Goal: Information Seeking & Learning: Understand process/instructions

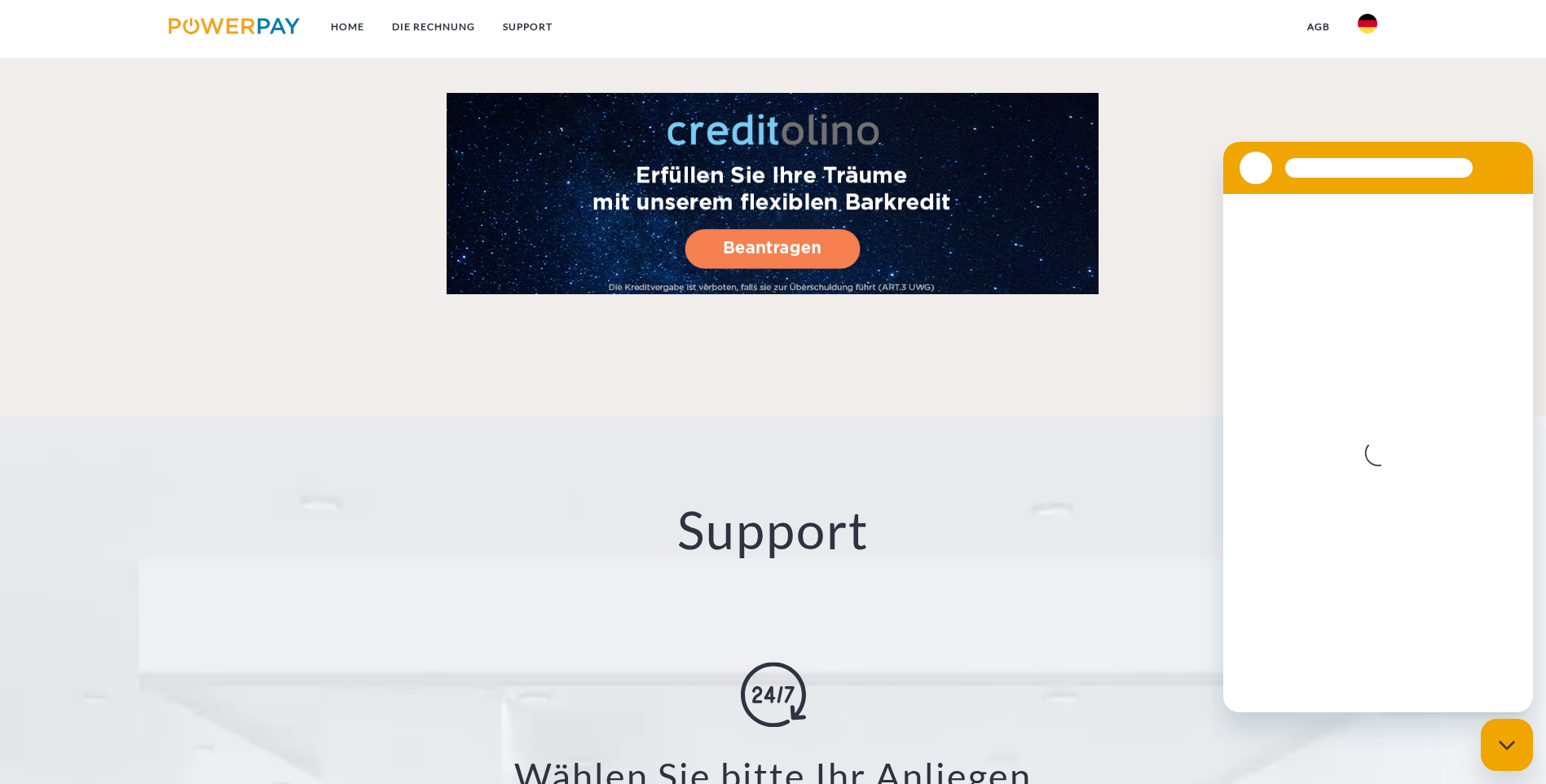
scroll to position [2990, 0]
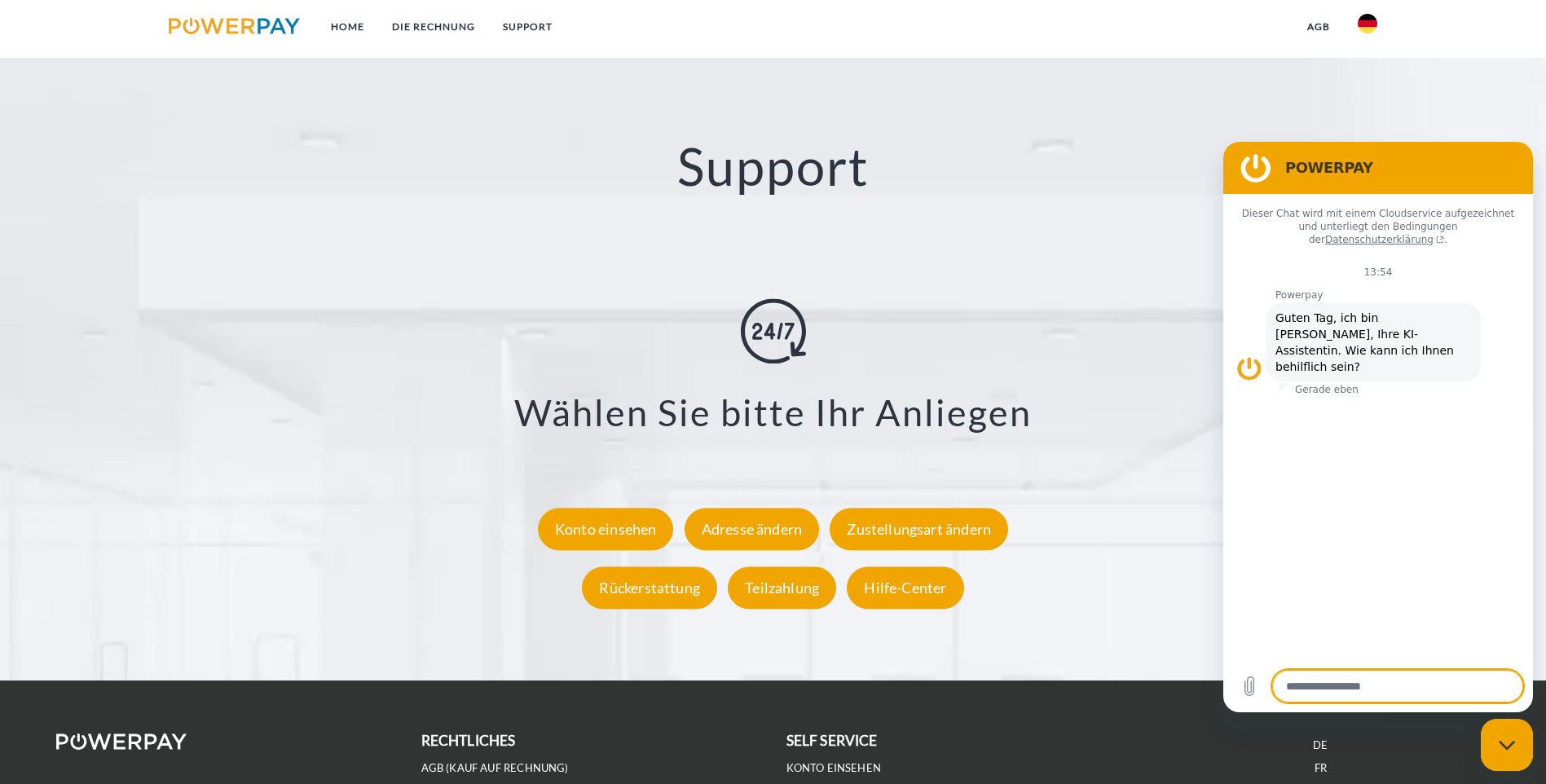
click at [1484, 753] on div "Messaging-Fenster schließen" at bounding box center [1506, 744] width 49 height 49
type textarea "*"
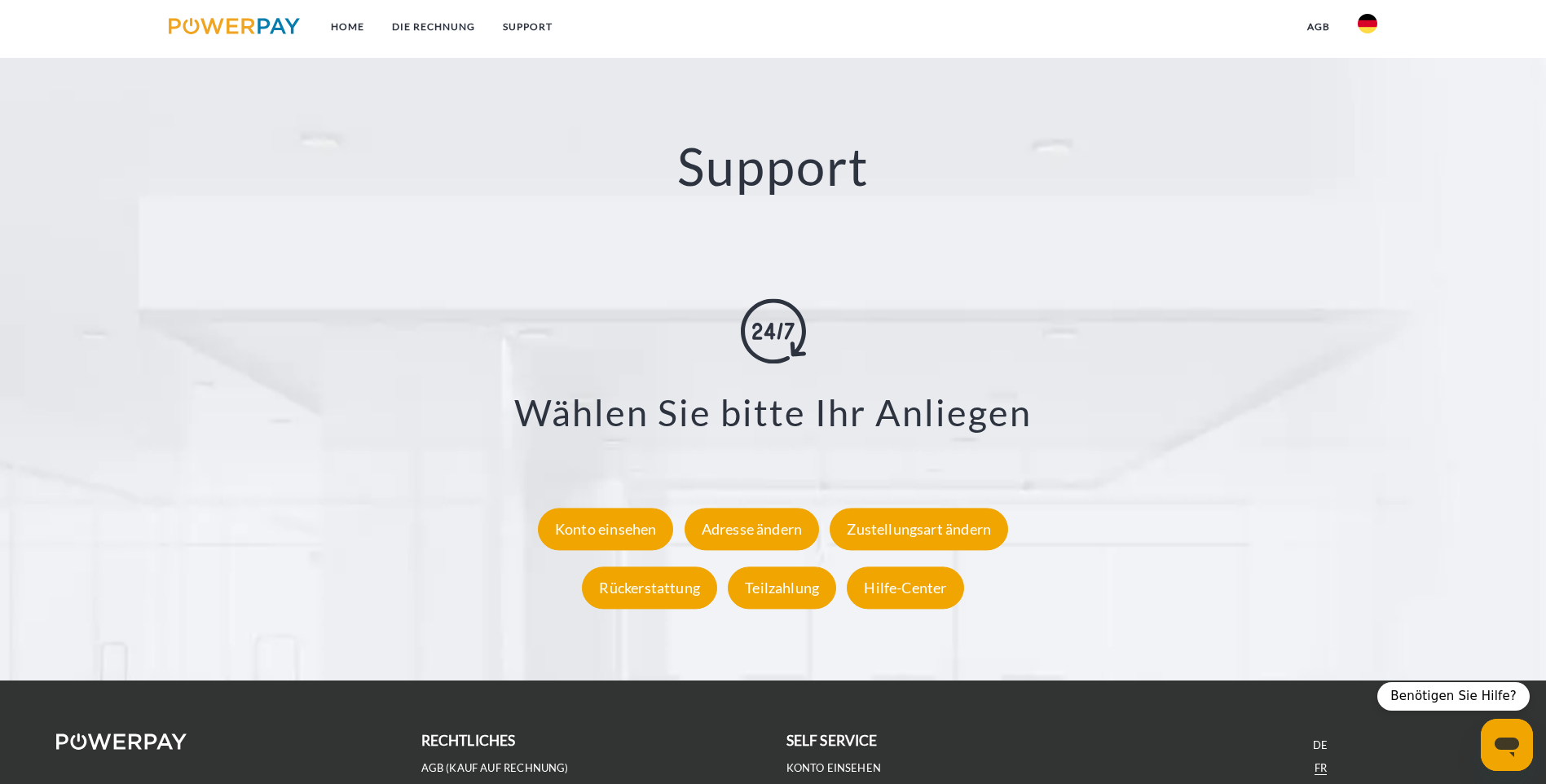
click at [1316, 761] on link "FR" at bounding box center [1320, 768] width 12 height 14
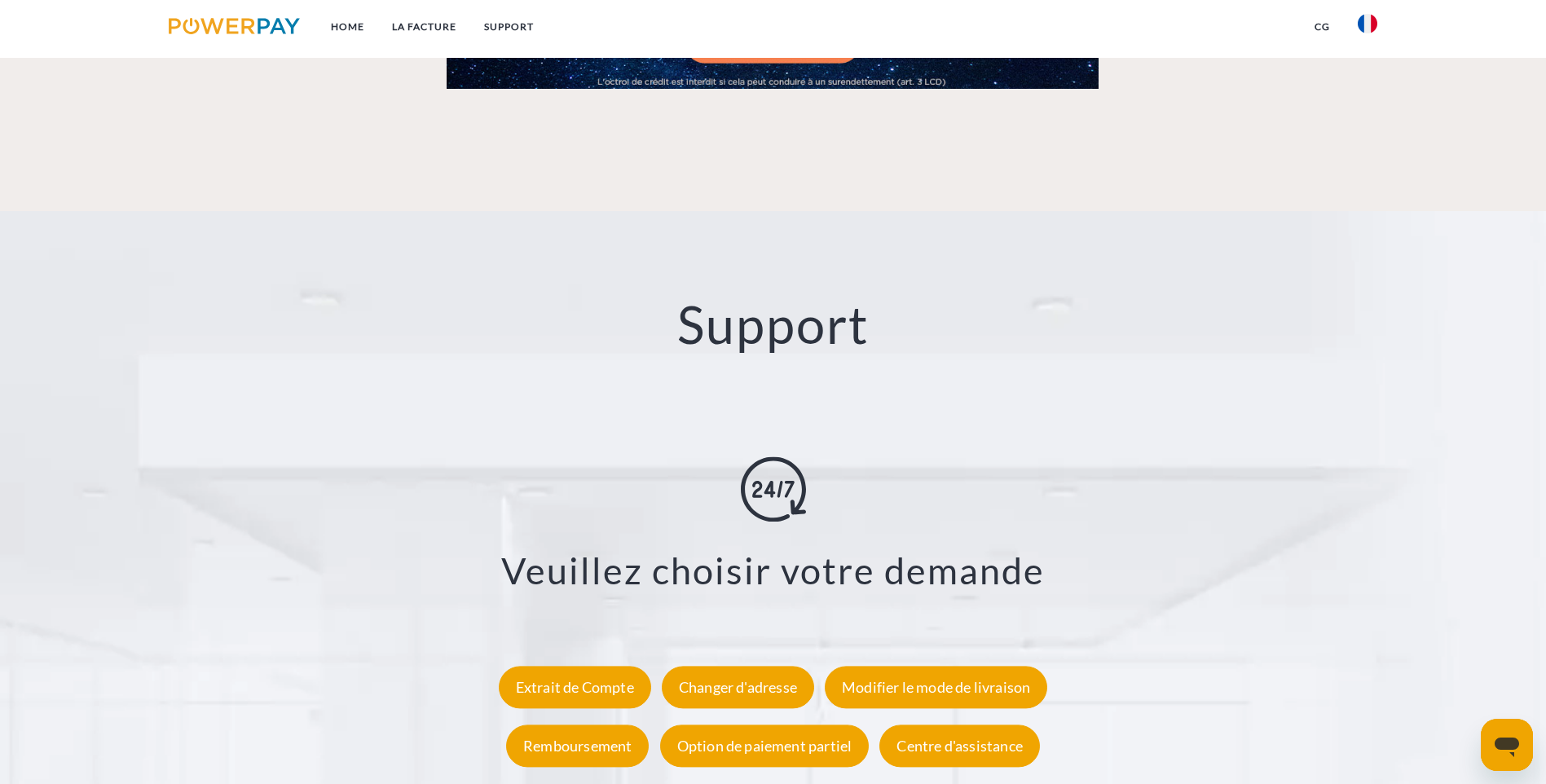
scroll to position [2826, 0]
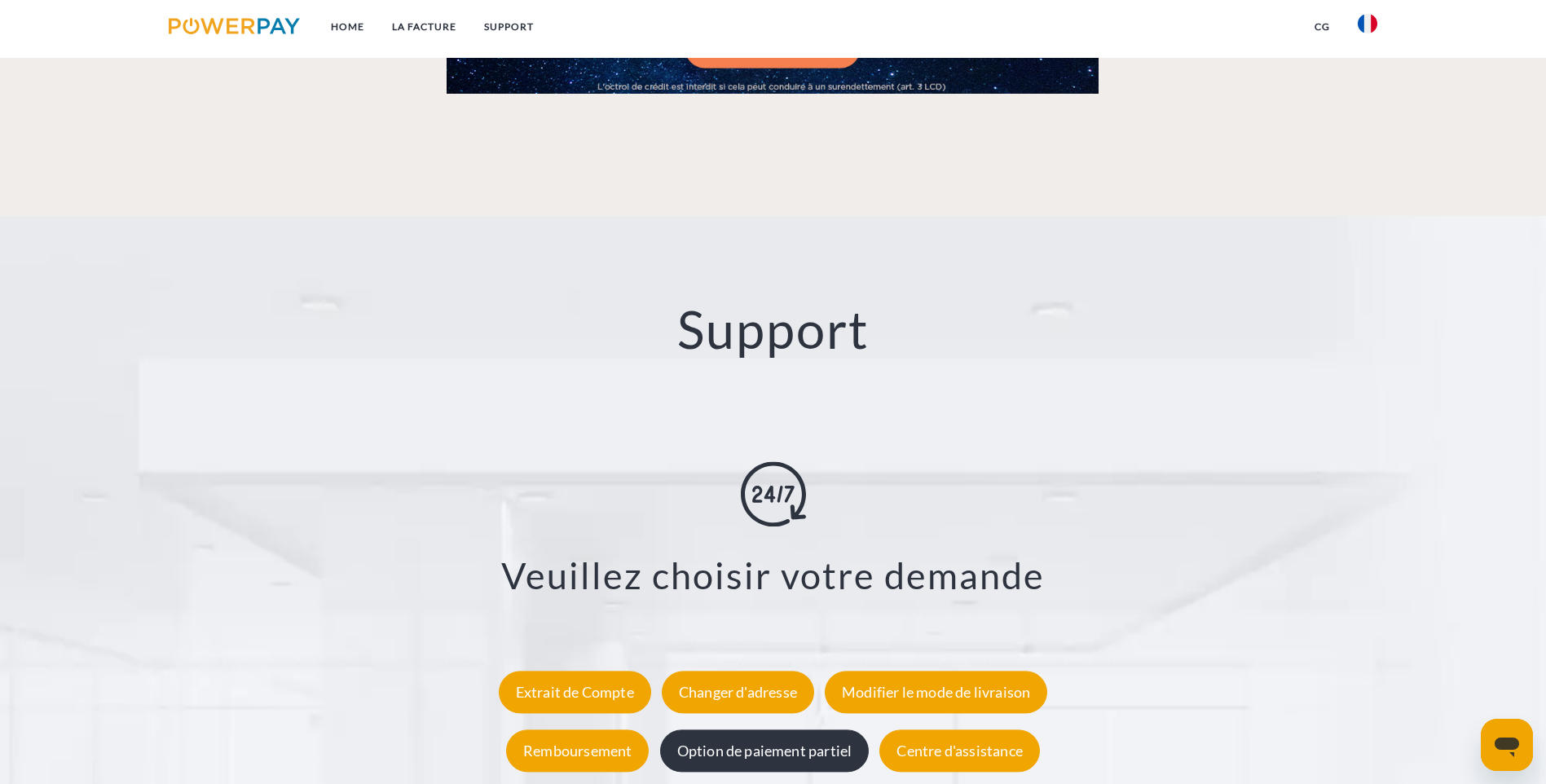
click at [766, 730] on div "Option de paiement partiel" at bounding box center [764, 752] width 209 height 43
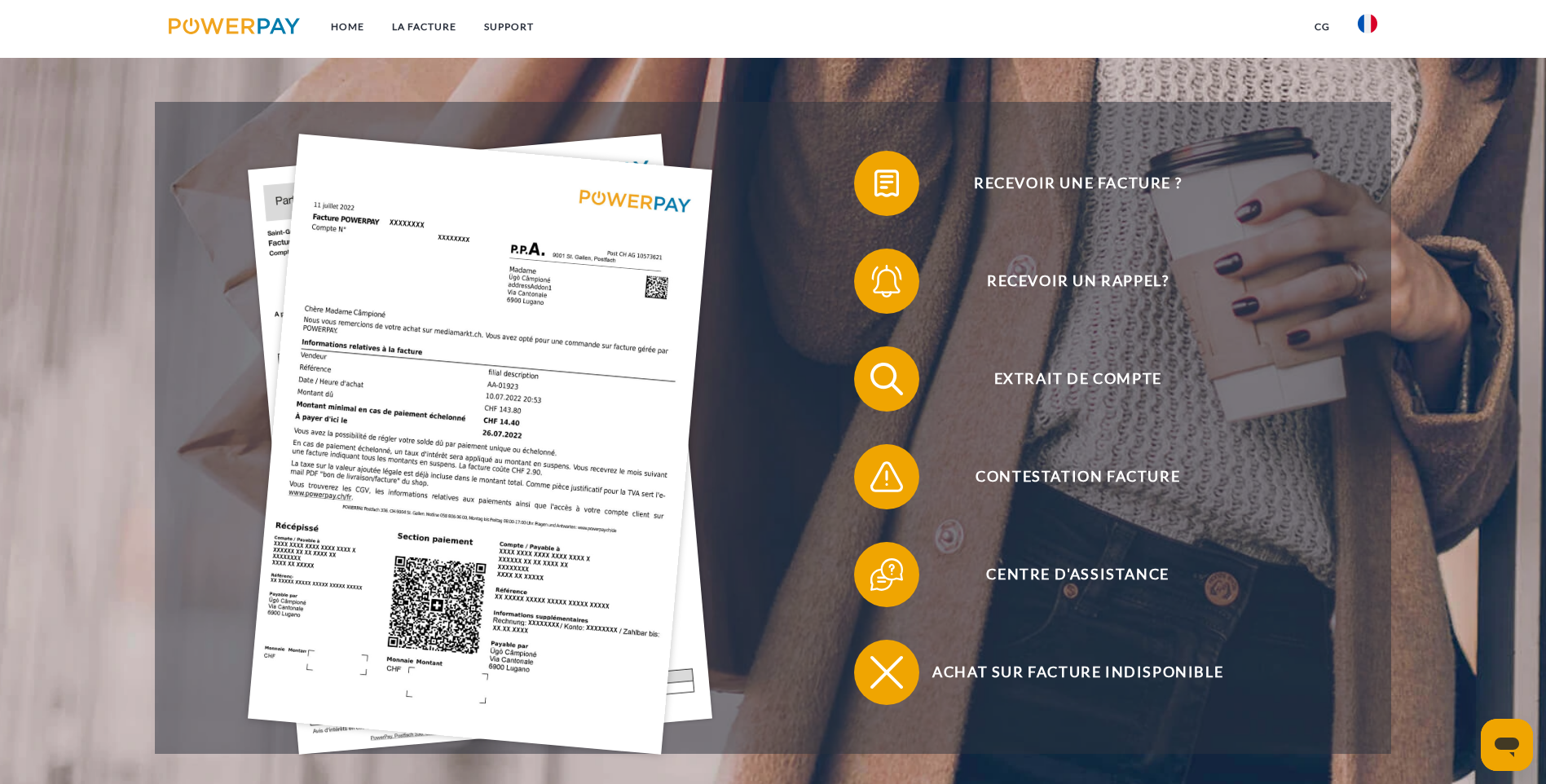
scroll to position [381, 0]
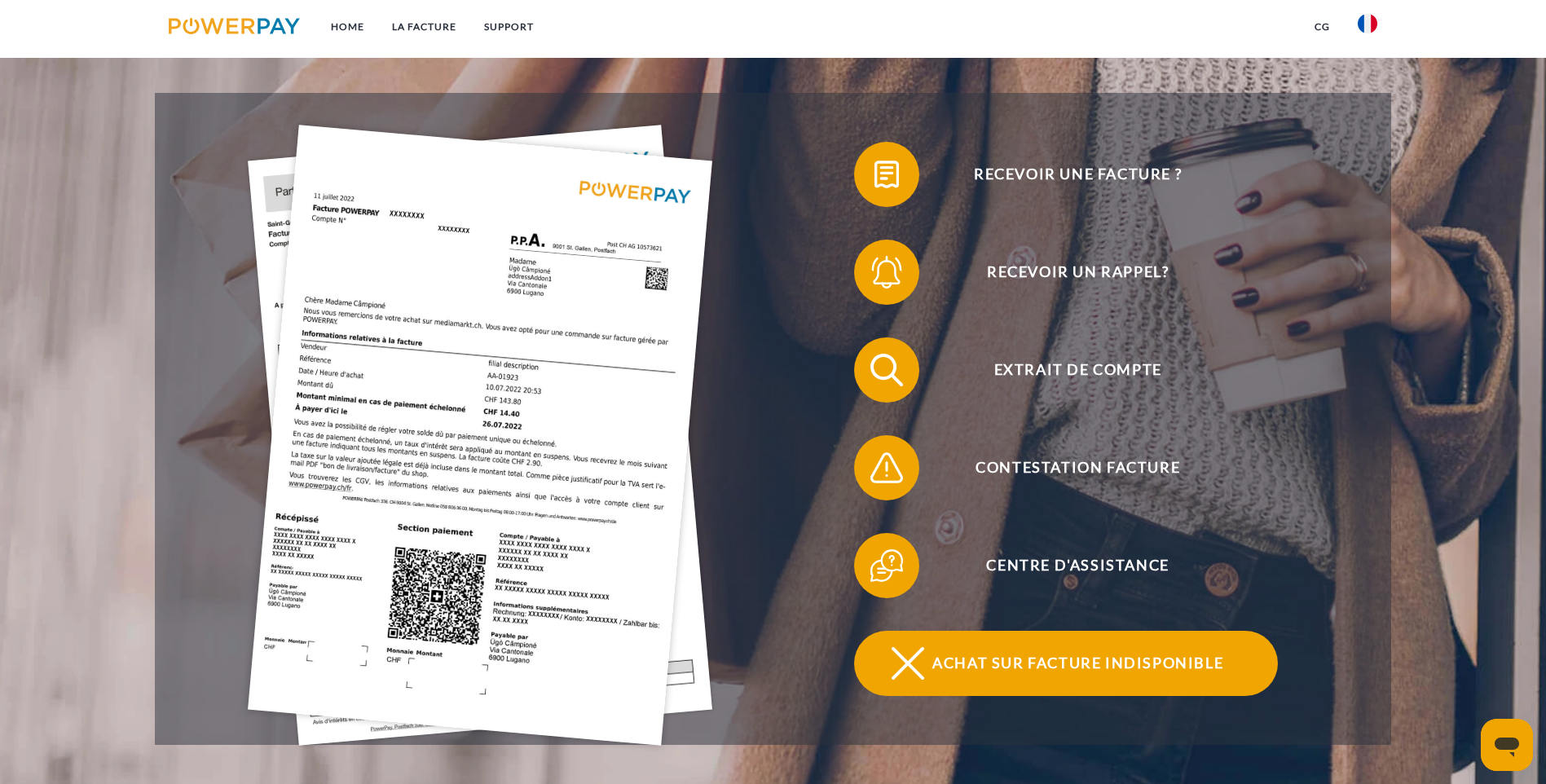
click at [1155, 631] on span "Achat sur facture indisponible" at bounding box center [1077, 663] width 399 height 66
